Goal: Task Accomplishment & Management: Complete application form

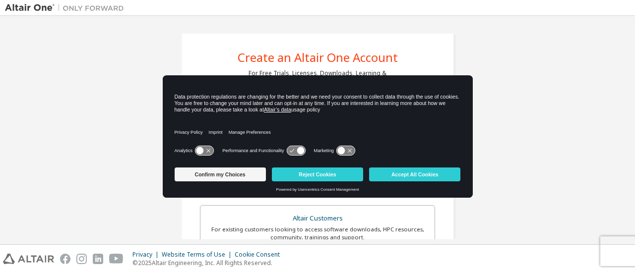
scroll to position [9, 0]
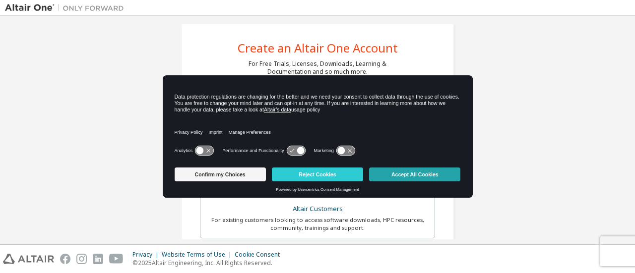
click at [411, 180] on button "Accept All Cookies" at bounding box center [414, 175] width 91 height 14
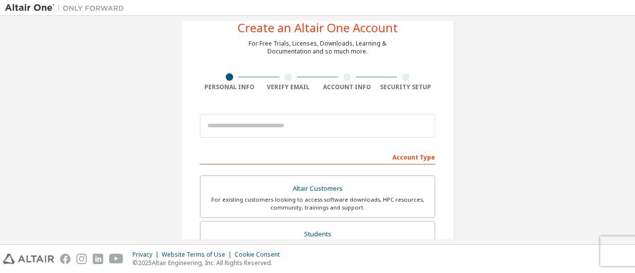
scroll to position [30, 0]
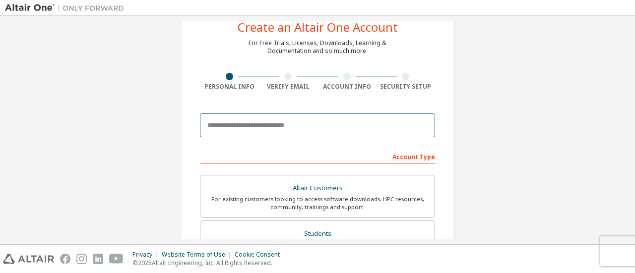
click at [289, 119] on input "email" at bounding box center [317, 126] width 235 height 24
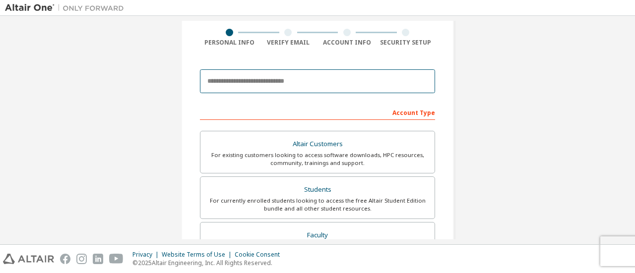
scroll to position [75, 0]
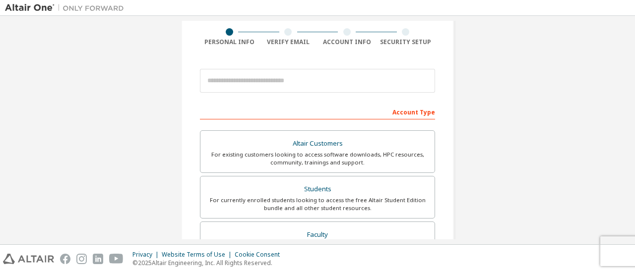
click at [133, 137] on div "Create an Altair One Account For Free Trials, Licenses, Downloads, Learning & D…" at bounding box center [317, 208] width 625 height 525
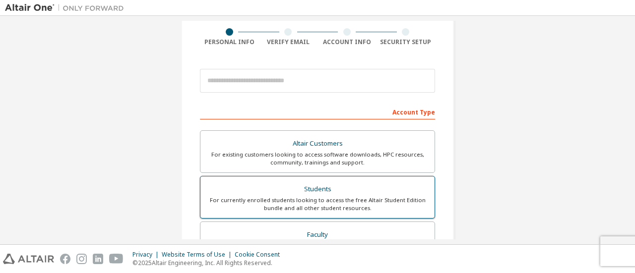
click at [239, 200] on div "For currently enrolled students looking to access the free Altair Student Editi…" at bounding box center [317, 204] width 222 height 16
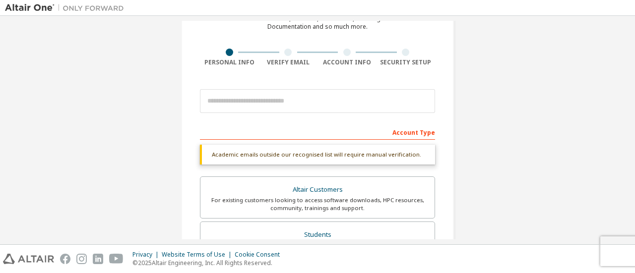
scroll to position [0, 0]
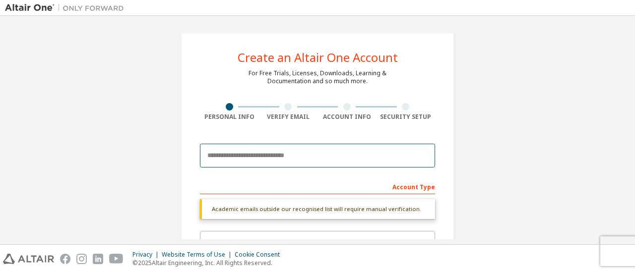
click at [235, 152] on input "email" at bounding box center [317, 156] width 235 height 24
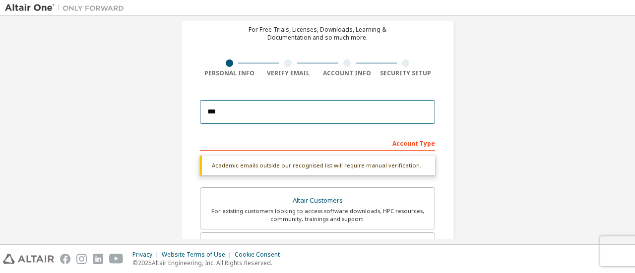
scroll to position [44, 0]
type input "*"
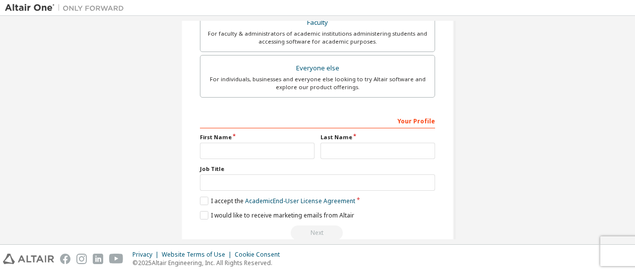
scroll to position [313, 0]
click at [235, 152] on input "text" at bounding box center [257, 150] width 115 height 16
type input "*****"
type input "********"
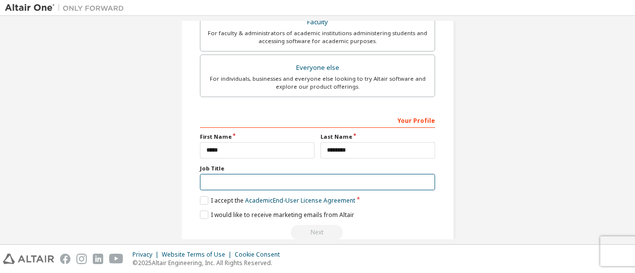
click at [243, 180] on input "text" at bounding box center [317, 182] width 235 height 16
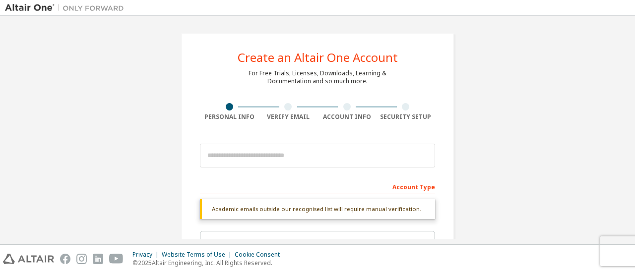
scroll to position [329, 0]
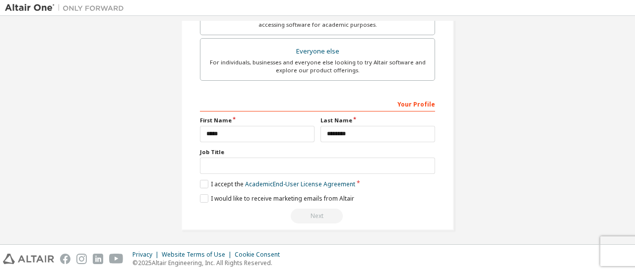
click at [248, 148] on label "Job Title" at bounding box center [317, 152] width 235 height 8
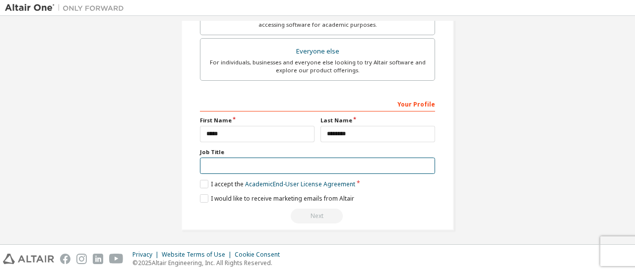
click at [223, 158] on input "text" at bounding box center [317, 166] width 235 height 16
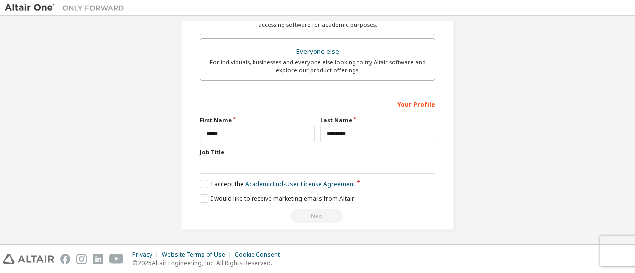
click at [203, 183] on label "I accept the Academic End-User License Agreement" at bounding box center [277, 184] width 155 height 8
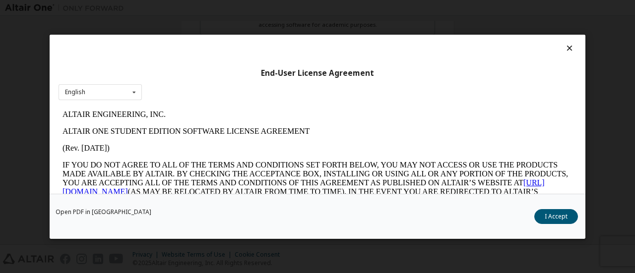
scroll to position [0, 0]
drag, startPoint x: 360, startPoint y: 154, endPoint x: 389, endPoint y: 108, distance: 54.8
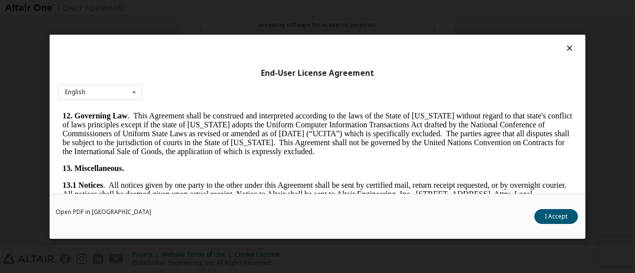
scroll to position [1604, 0]
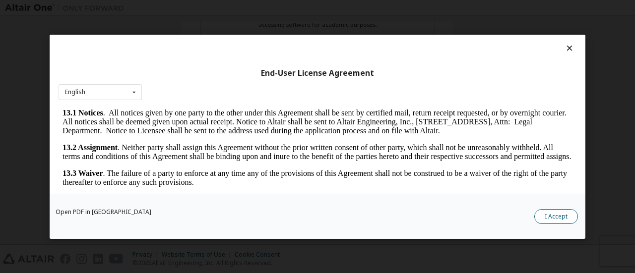
click at [552, 215] on button "I Accept" at bounding box center [556, 216] width 44 height 15
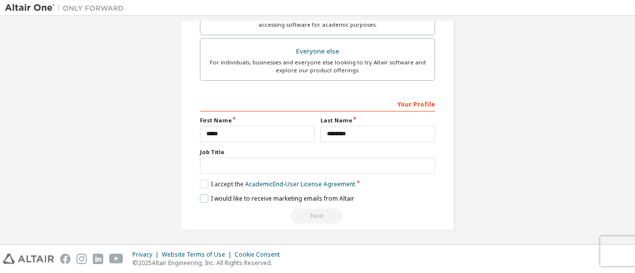
click at [204, 196] on label "I would like to receive marketing emails from Altair" at bounding box center [277, 198] width 154 height 8
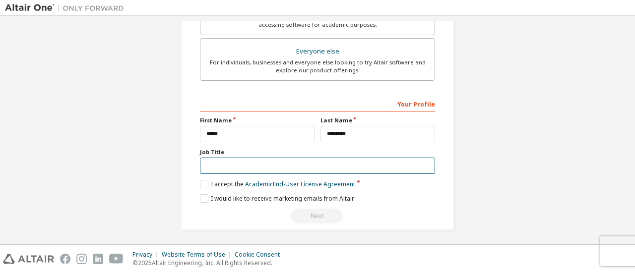
click at [223, 161] on input "text" at bounding box center [317, 166] width 235 height 16
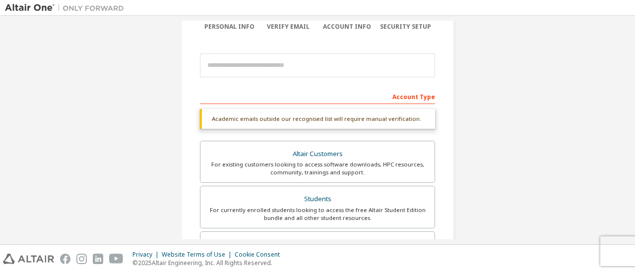
scroll to position [88, 0]
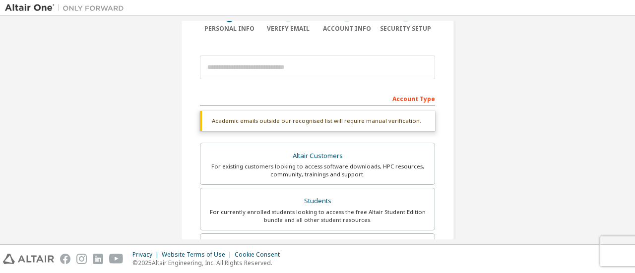
type input "*******"
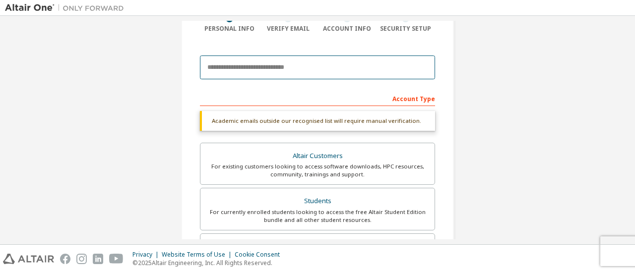
click at [295, 68] on input "email" at bounding box center [317, 68] width 235 height 24
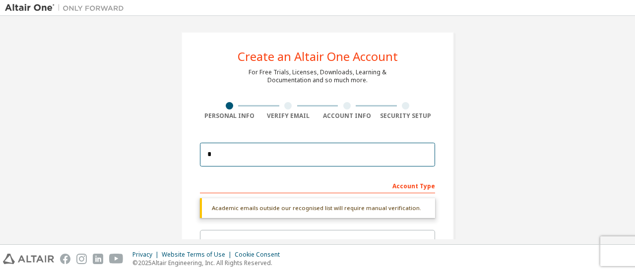
scroll to position [0, 0]
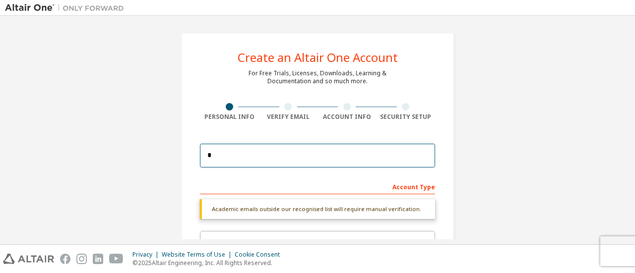
click at [228, 154] on input "*" at bounding box center [317, 156] width 235 height 24
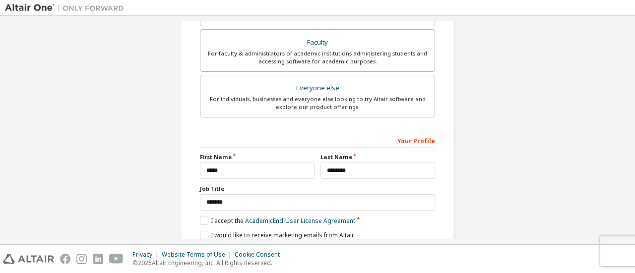
scroll to position [329, 0]
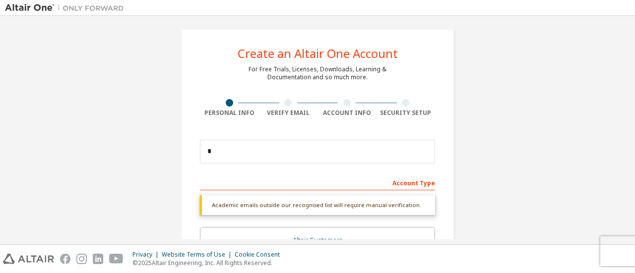
scroll to position [0, 0]
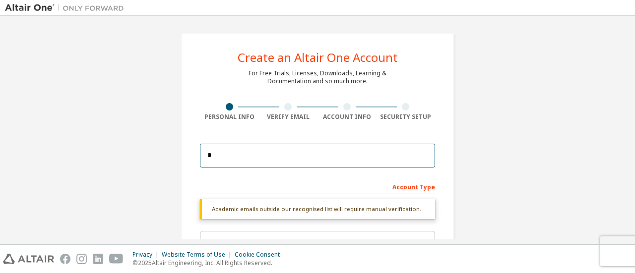
click at [215, 157] on input "*" at bounding box center [317, 156] width 235 height 24
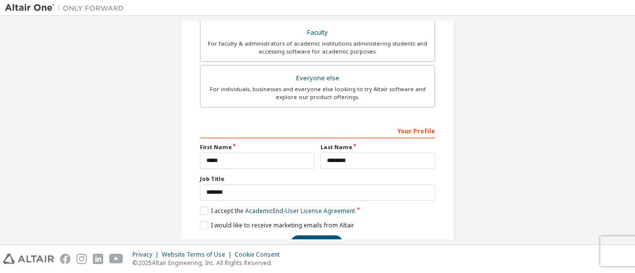
scroll to position [329, 0]
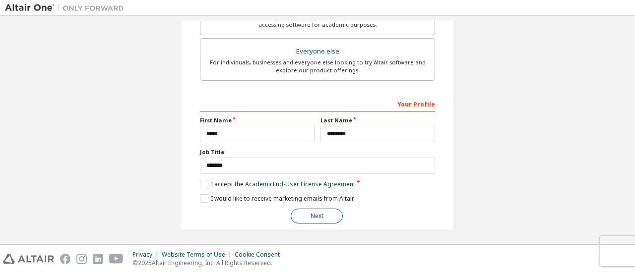
type input "**********"
click at [307, 215] on button "Next" at bounding box center [317, 216] width 52 height 15
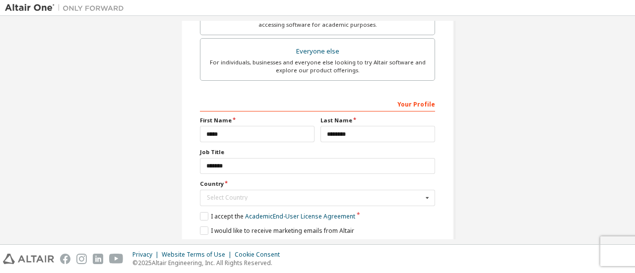
scroll to position [17, 0]
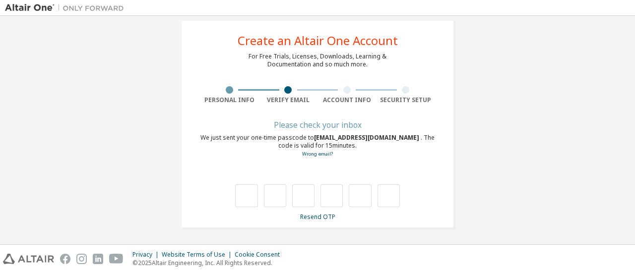
type input "*"
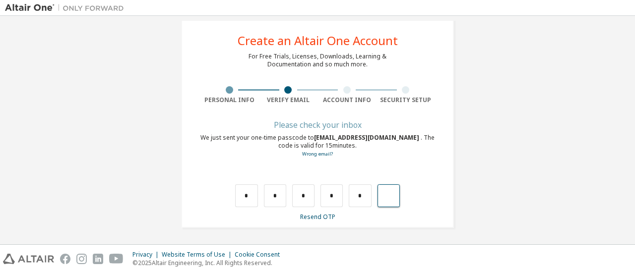
type input "*"
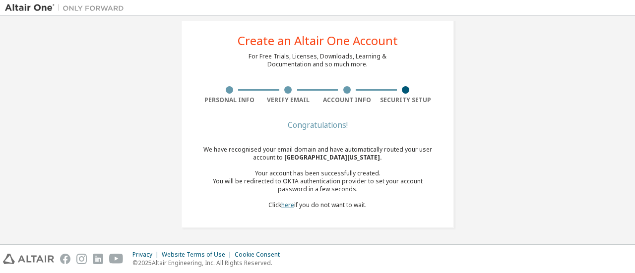
click at [281, 204] on link "here" at bounding box center [287, 205] width 13 height 8
